Goal: Task Accomplishment & Management: Manage account settings

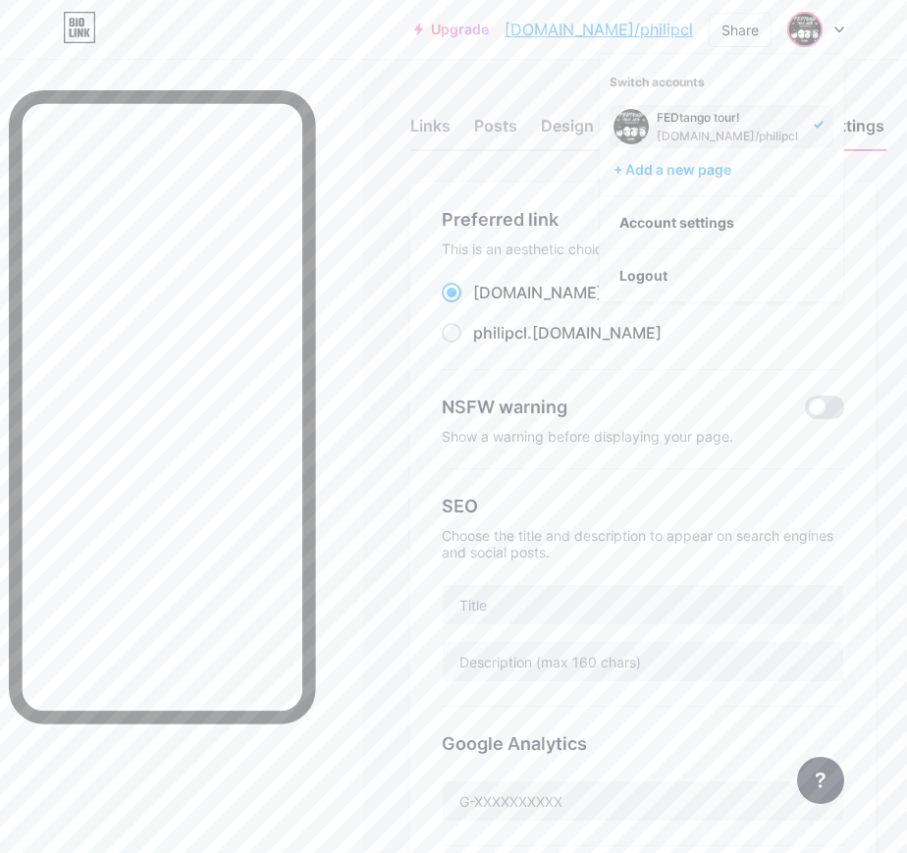
scroll to position [190, 0]
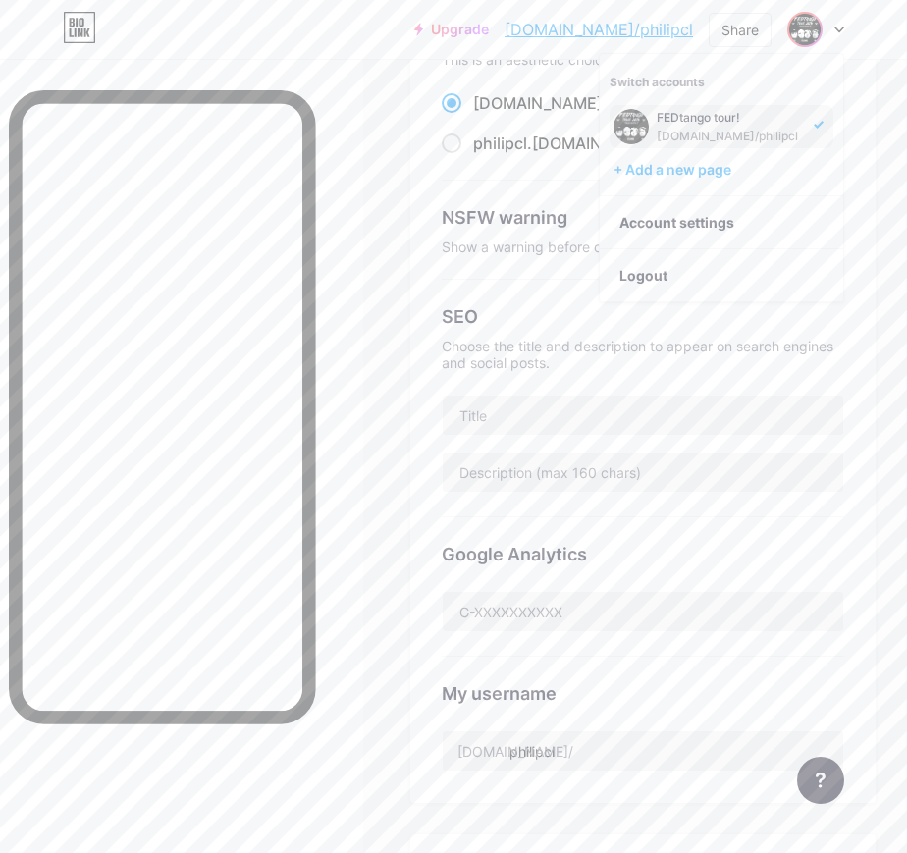
click at [402, 260] on div "Links Posts Design Subscribers NEW Stats Settings Preferred link This is an aes…" at bounding box center [453, 625] width 907 height 1512
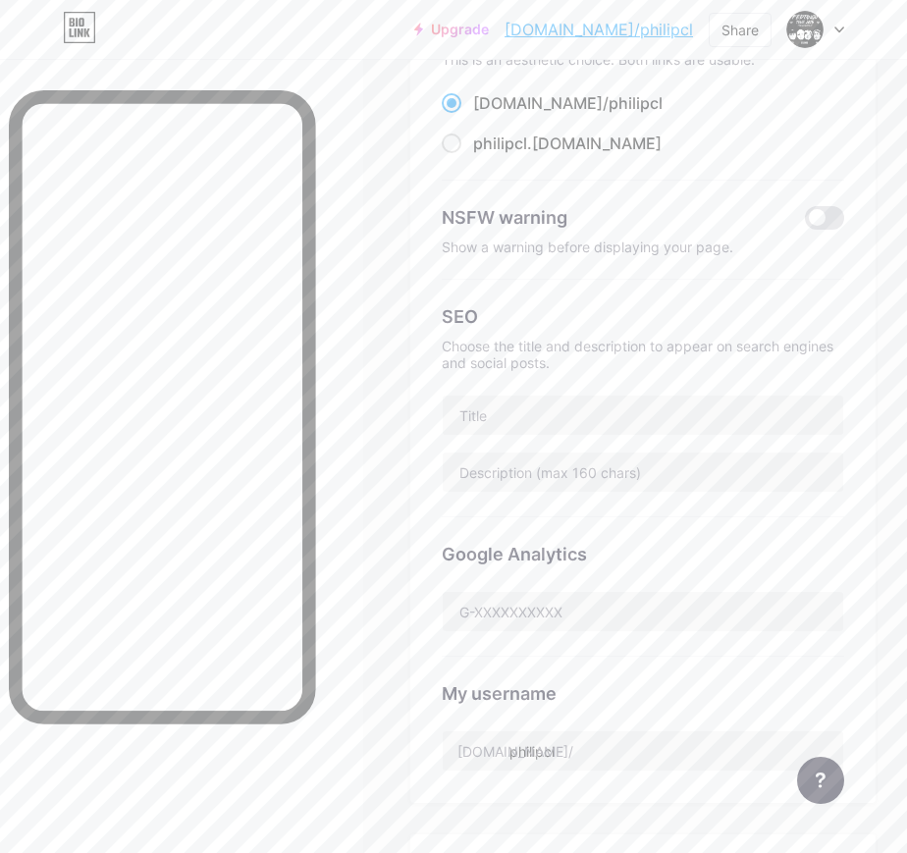
scroll to position [0, 0]
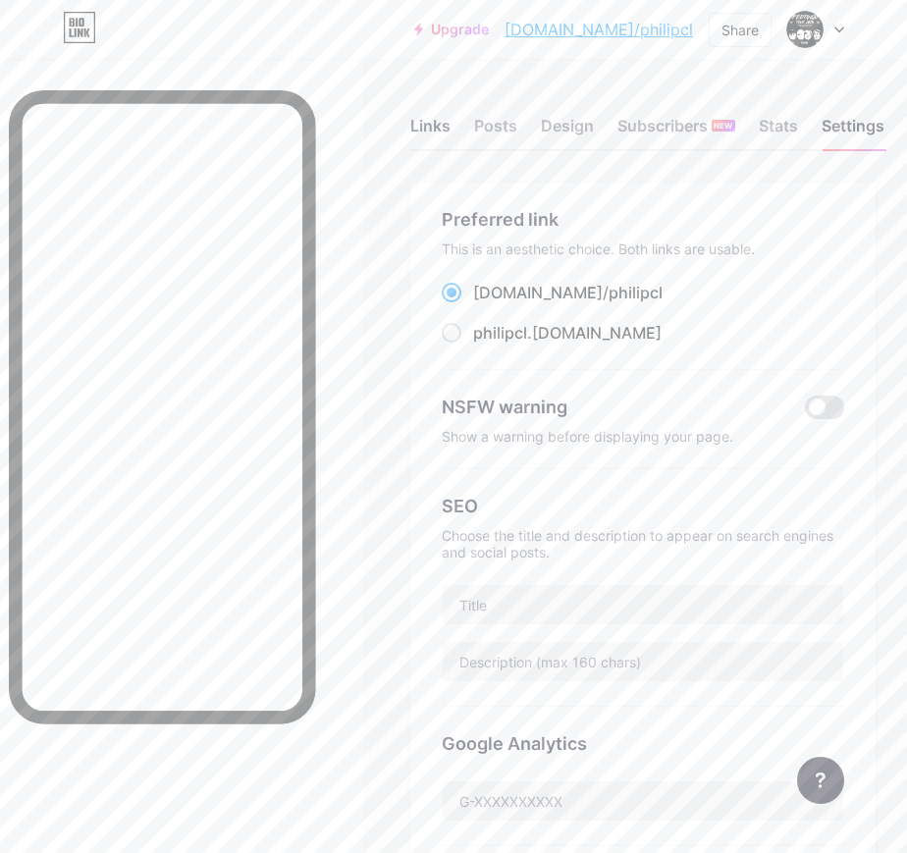
click at [418, 123] on div "Links" at bounding box center [430, 131] width 40 height 35
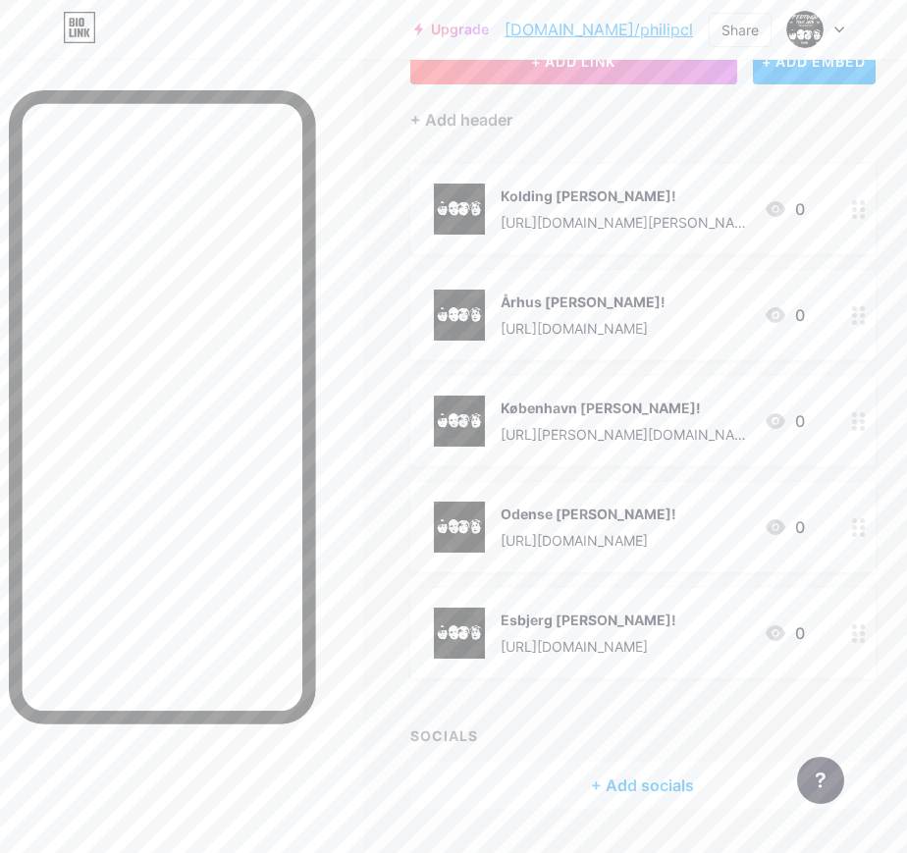
scroll to position [190, 0]
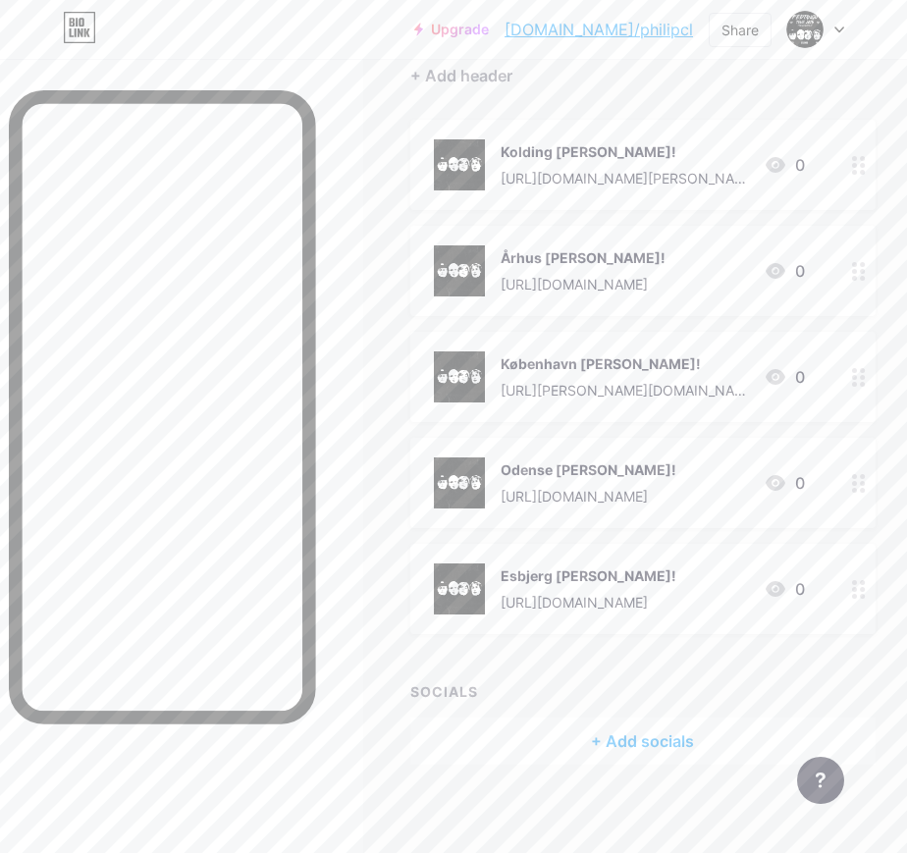
click at [856, 483] on circle at bounding box center [854, 483] width 5 height 5
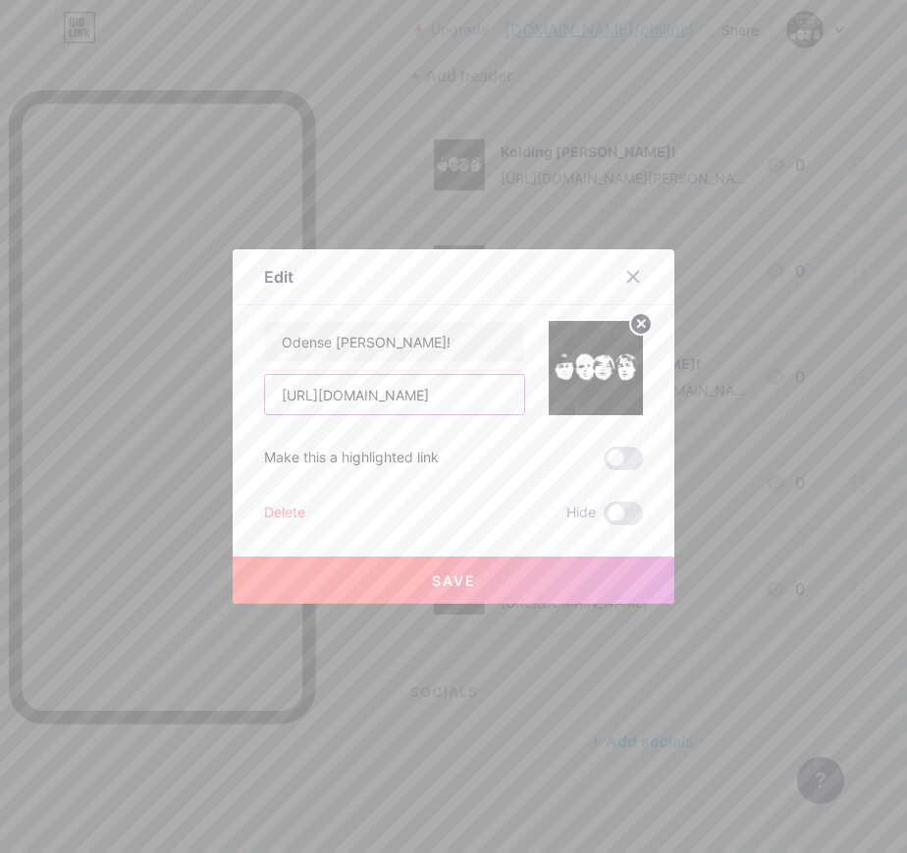
click at [382, 386] on input "[URL][DOMAIN_NAME]" at bounding box center [394, 394] width 259 height 39
paste input "[DOMAIN_NAME][URL][PERSON_NAME]"
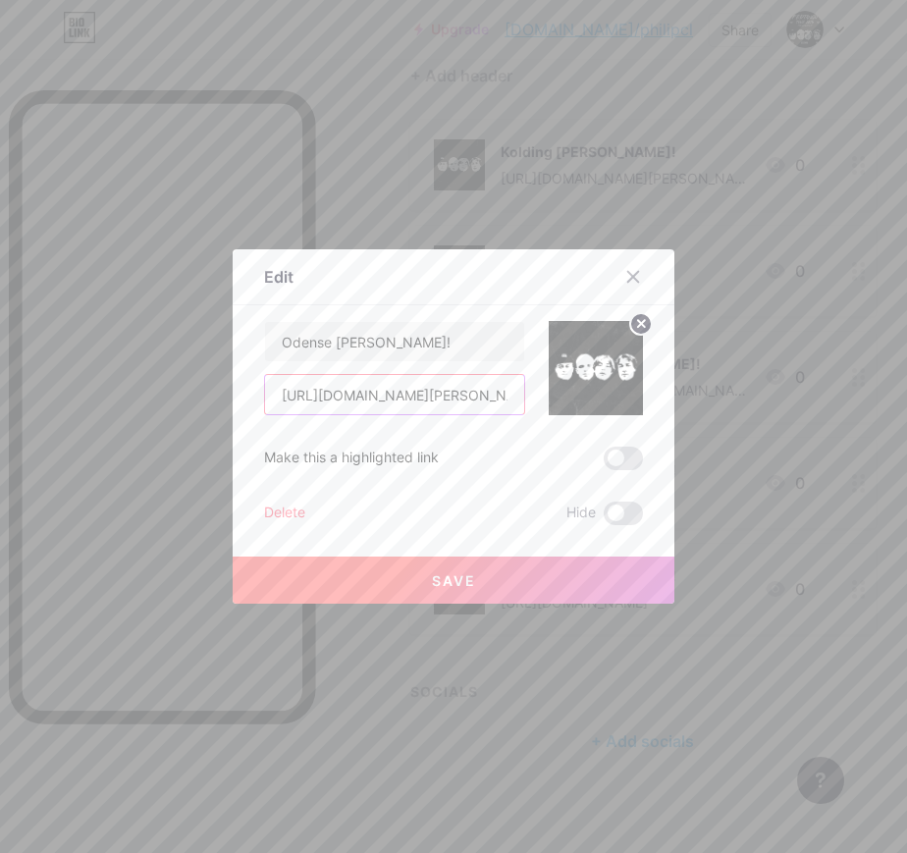
scroll to position [0, 342]
type input "[URL][DOMAIN_NAME][PERSON_NAME]"
click at [425, 573] on button "Save" at bounding box center [454, 580] width 442 height 47
